Goal: Information Seeking & Learning: Learn about a topic

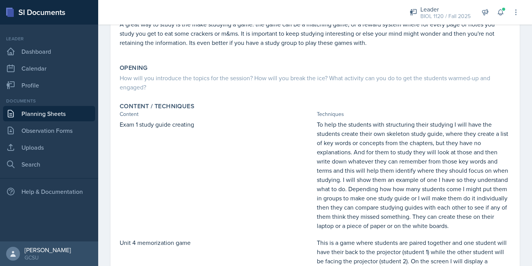
scroll to position [111, 0]
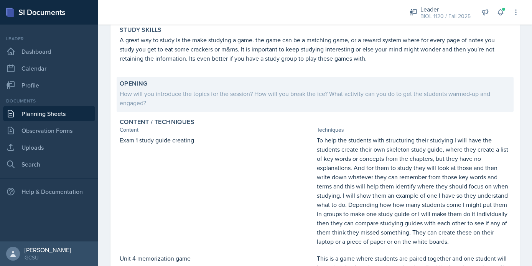
click at [336, 100] on div "How will you introduce the topics for the session? How will you break the ice? …" at bounding box center [315, 98] width 391 height 18
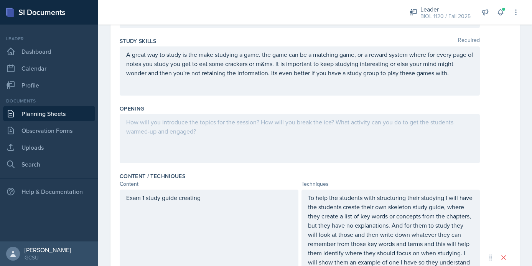
click at [495, 111] on div "Opening" at bounding box center [315, 109] width 391 height 8
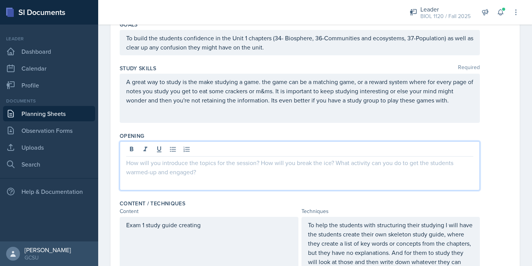
scroll to position [97, 0]
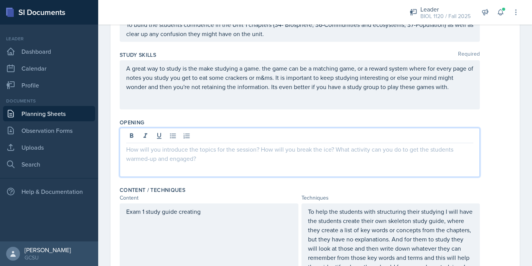
click at [359, 152] on p at bounding box center [299, 149] width 347 height 9
click at [509, 105] on div "A great way to study is the make studying a game. the game can be a matching ga…" at bounding box center [315, 84] width 391 height 49
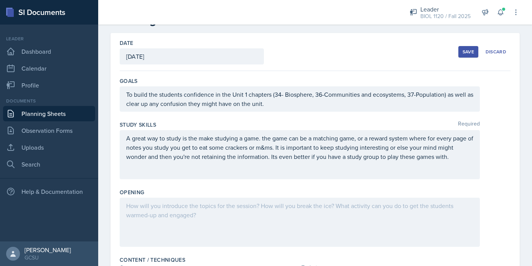
scroll to position [20, 0]
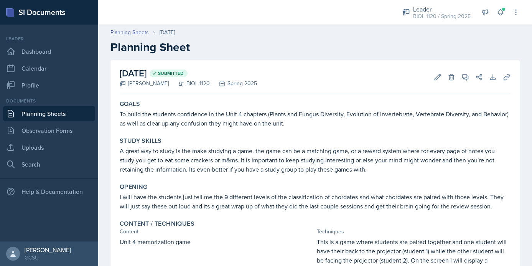
click at [328, 69] on div "April 24th, 2025 Submitted Emma Emmil BIOL 1120 Spring 2025 Edit Delete View Co…" at bounding box center [315, 77] width 391 height 34
